Goal: Check status

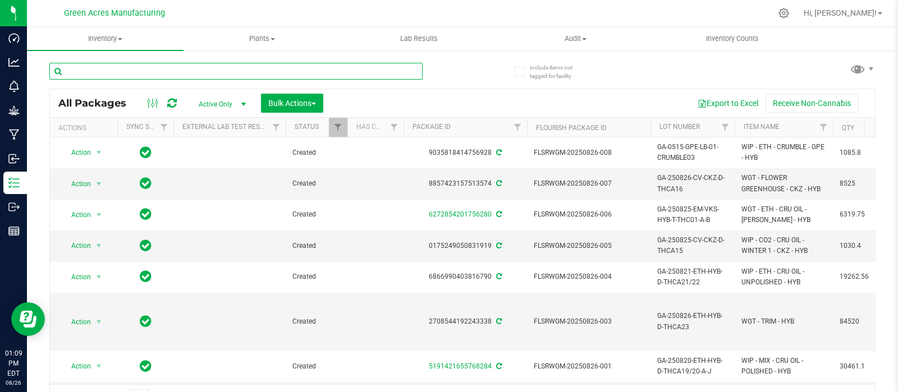
click at [127, 67] on input "text" at bounding box center [235, 71] width 373 height 17
paste input "GA-0515-GPE-LB-01-CRUMBLE03"
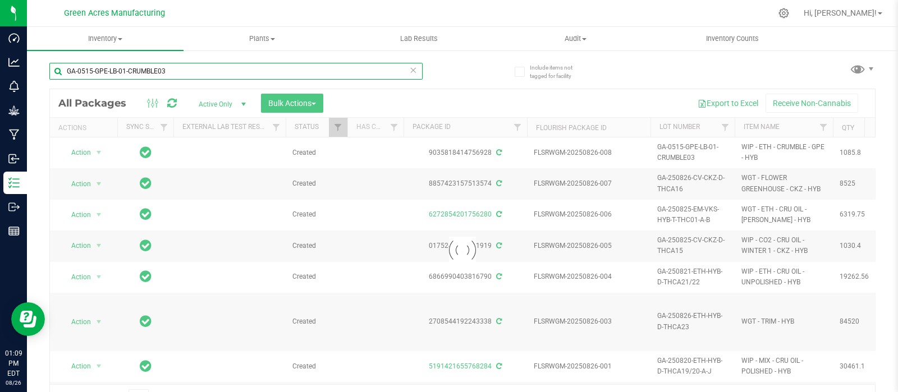
drag, startPoint x: 169, startPoint y: 71, endPoint x: 65, endPoint y: 71, distance: 104.9
click at [65, 71] on input "GA-0515-GPE-LB-01-CRUMBLE03" at bounding box center [235, 71] width 373 height 17
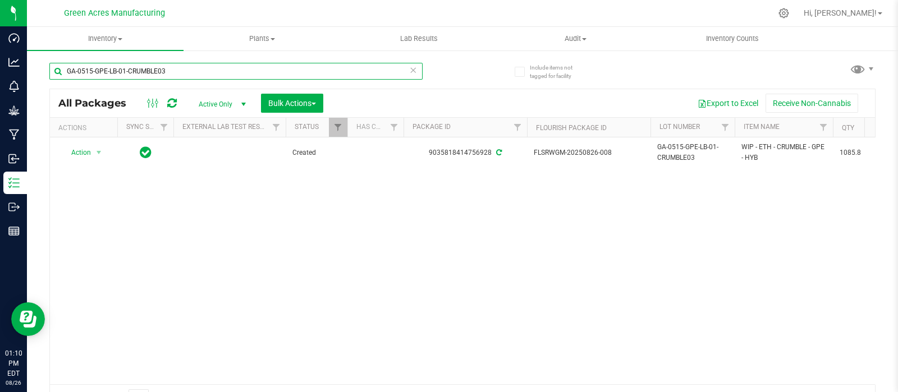
paste input "SN-250523-DDF-06-CRUMBLE04"
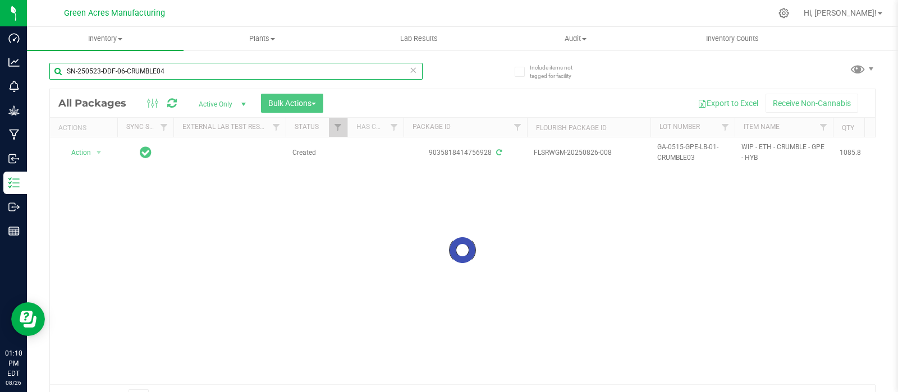
drag, startPoint x: 168, startPoint y: 71, endPoint x: 60, endPoint y: 72, distance: 108.3
click at [60, 72] on input "SN-250523-DDF-06-CRUMBLE04" at bounding box center [235, 71] width 373 height 17
type input "SN-250523-DDF-06-CRUMBLE04"
